Goal: Task Accomplishment & Management: Use online tool/utility

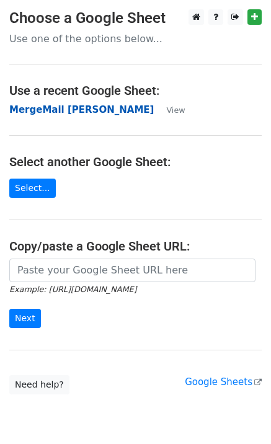
click at [40, 109] on strong "MergeMail [PERSON_NAME]" at bounding box center [81, 109] width 144 height 11
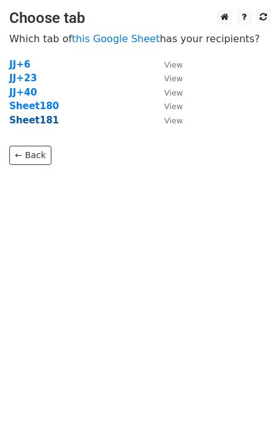
click at [38, 126] on strong "Sheet181" at bounding box center [34, 120] width 50 height 11
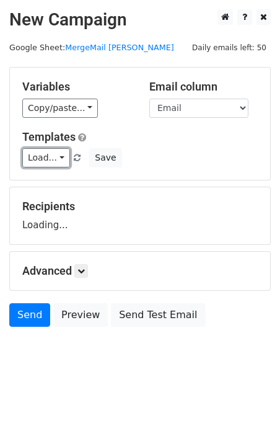
click at [51, 154] on link "Load..." at bounding box center [46, 157] width 48 height 19
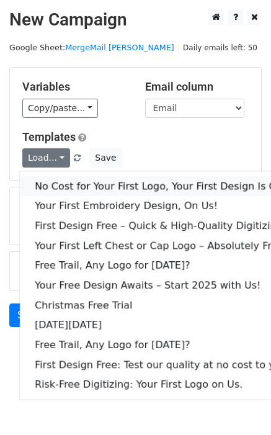
click at [69, 185] on link "No Cost for Your First Logo, Your First Design Is On Us!" at bounding box center [169, 186] width 298 height 20
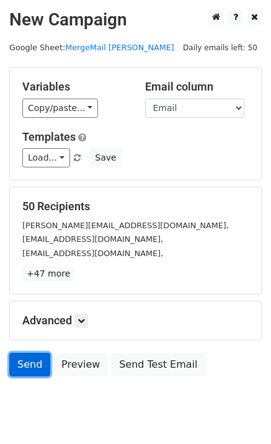
click at [20, 363] on link "Send" at bounding box center [29, 365] width 41 height 24
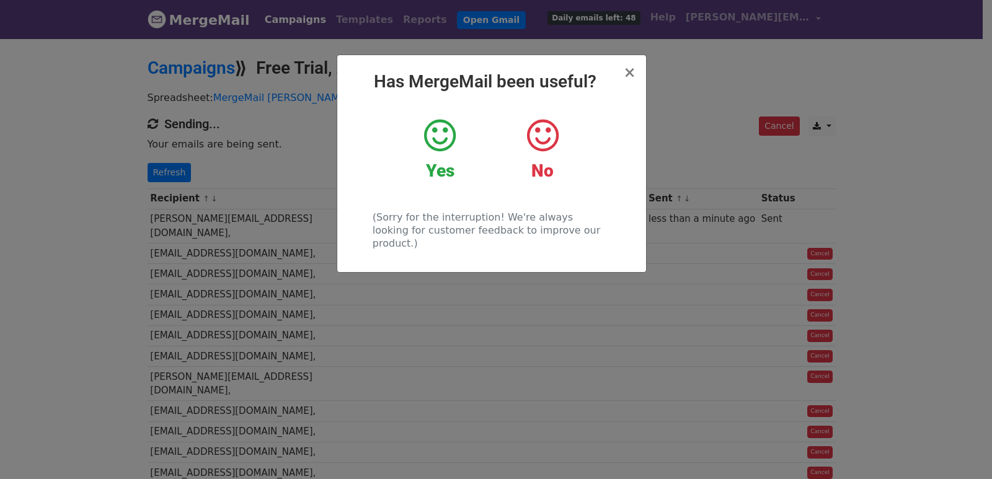
click at [168, 139] on div "× Has MergeMail been useful? Yes No (Sorry for the interruption! We're always l…" at bounding box center [496, 258] width 992 height 442
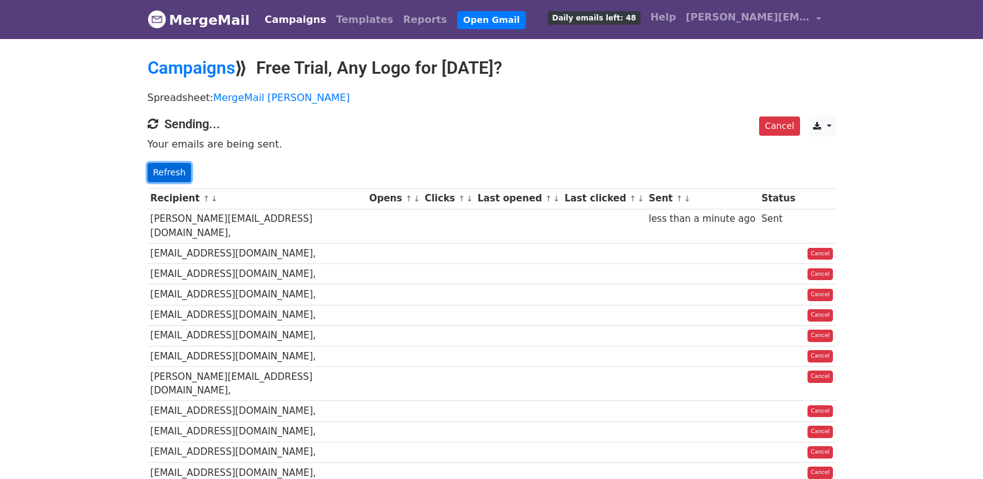
click at [171, 171] on link "Refresh" at bounding box center [170, 172] width 44 height 19
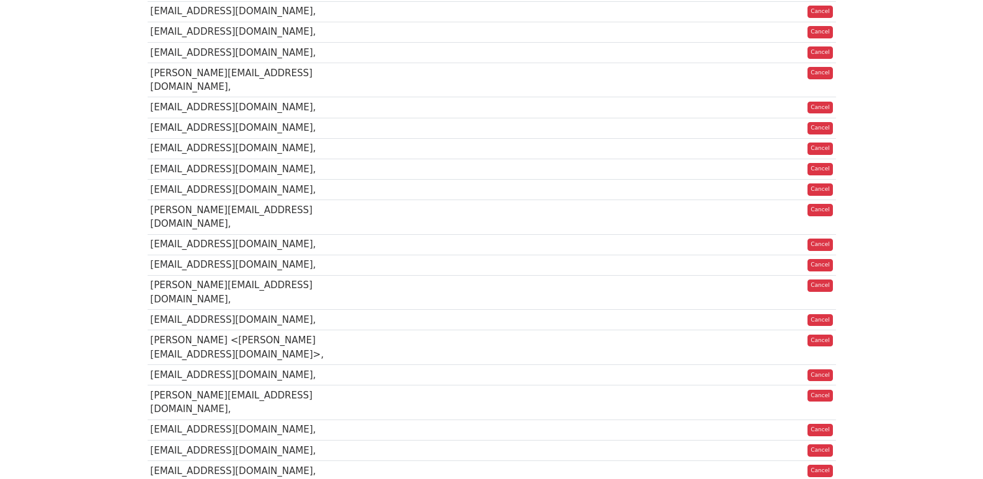
scroll to position [662, 0]
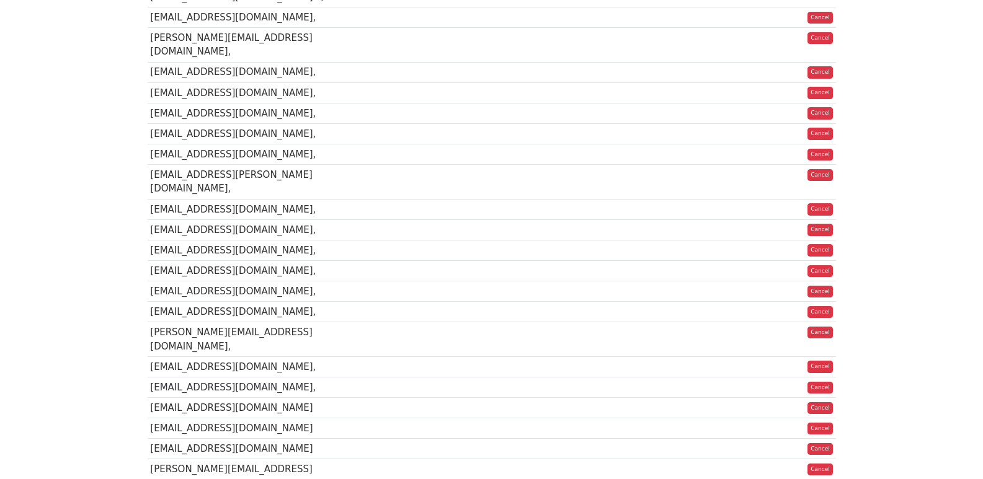
click at [498, 302] on td at bounding box center [517, 312] width 87 height 20
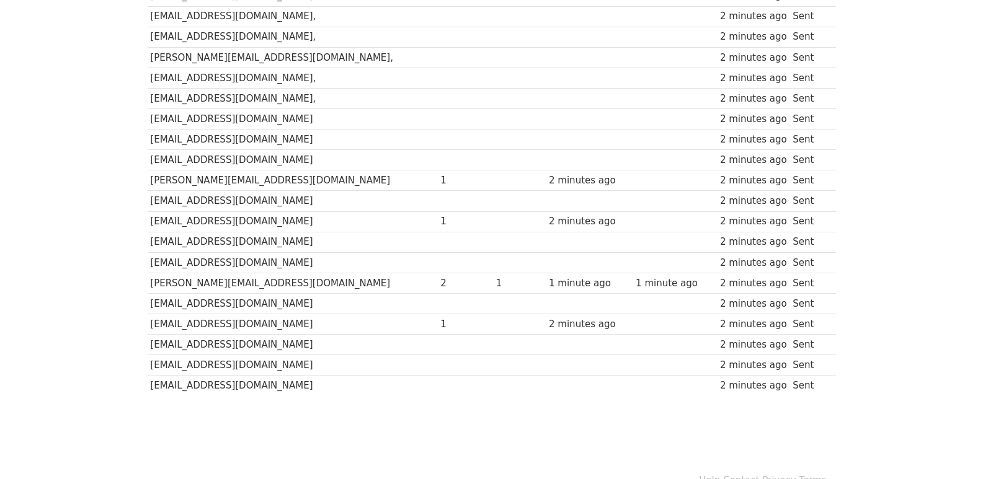
scroll to position [863, 0]
